Goal: Task Accomplishment & Management: Use online tool/utility

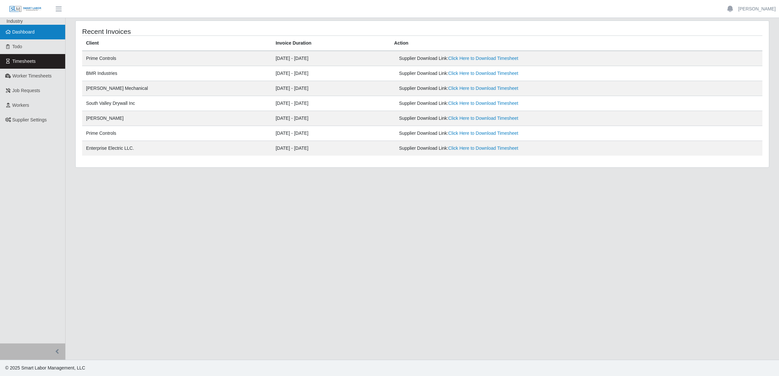
click at [25, 33] on span "Dashboard" at bounding box center [23, 31] width 22 height 5
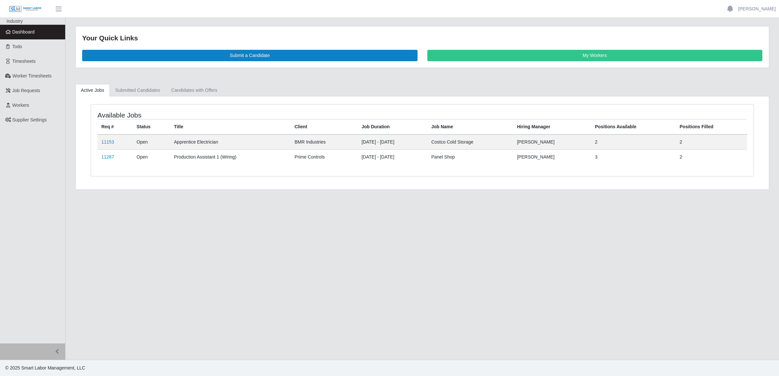
click at [36, 35] on link "Dashboard" at bounding box center [32, 32] width 65 height 15
click at [39, 37] on link "Dashboard" at bounding box center [32, 32] width 65 height 15
click at [29, 46] on link "Todo" at bounding box center [32, 46] width 65 height 15
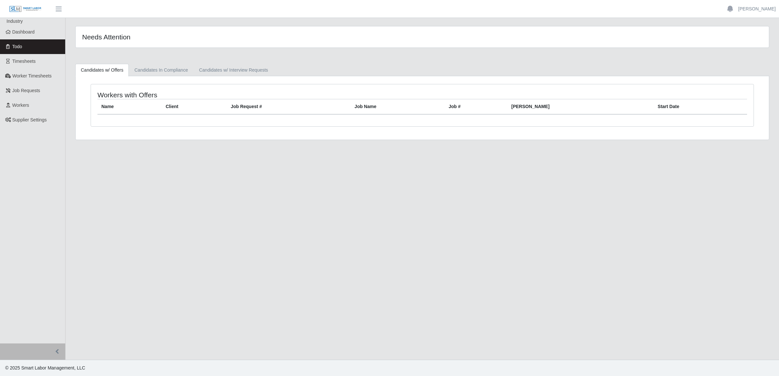
click at [34, 60] on span "Timesheets" at bounding box center [23, 61] width 23 height 5
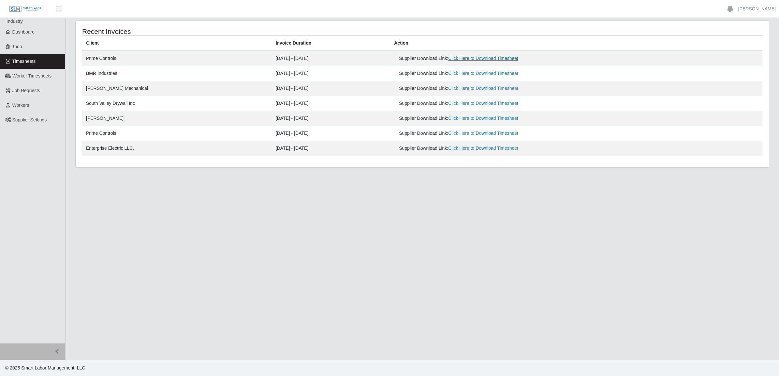
click at [485, 56] on link "Click Here to Download Timesheet" at bounding box center [483, 58] width 70 height 5
